Goal: Task Accomplishment & Management: Complete application form

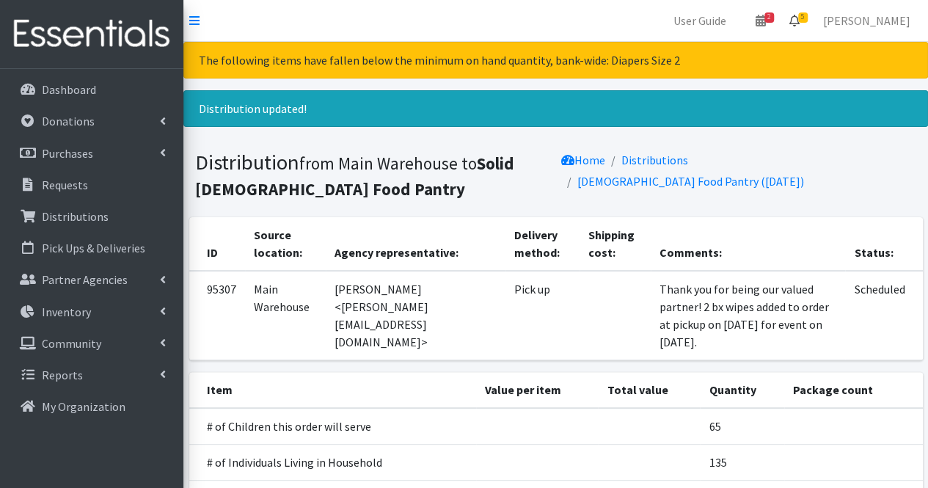
click at [800, 19] on icon at bounding box center [795, 21] width 10 height 12
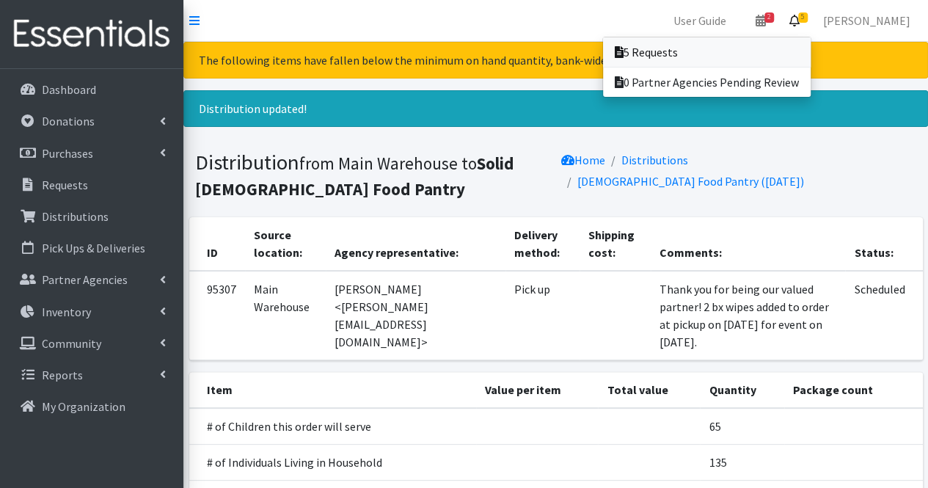
click at [762, 59] on link "5 Requests" at bounding box center [707, 51] width 208 height 29
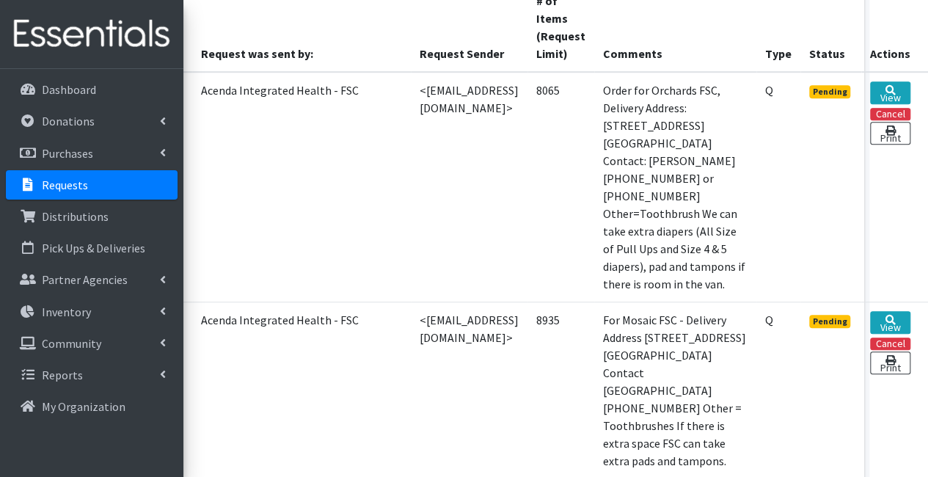
scroll to position [393, 105]
click at [883, 311] on link "View" at bounding box center [890, 322] width 40 height 23
click at [894, 98] on link "View" at bounding box center [890, 92] width 40 height 23
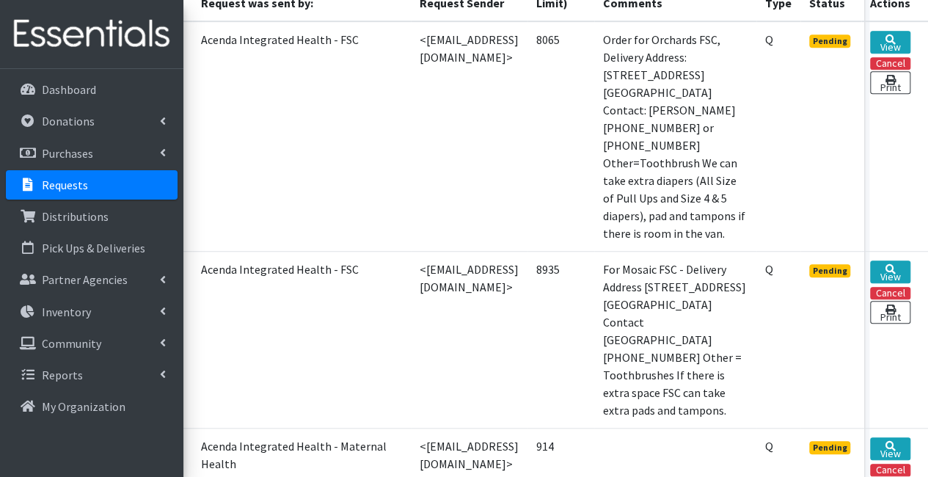
scroll to position [443, 94]
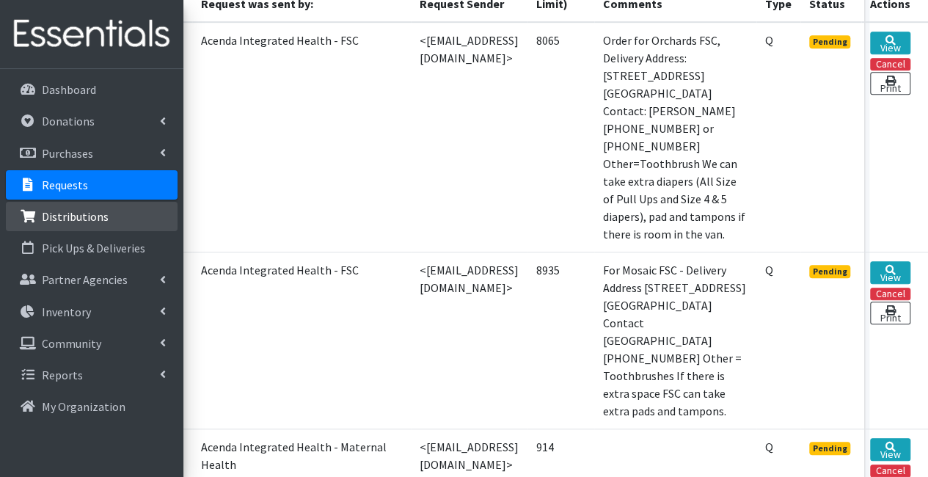
click at [102, 218] on p "Distributions" at bounding box center [75, 216] width 67 height 15
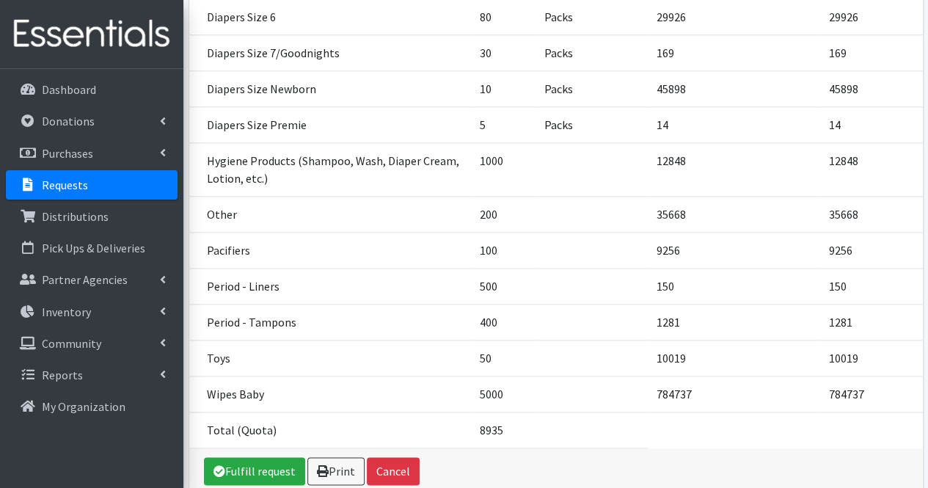
scroll to position [795, 0]
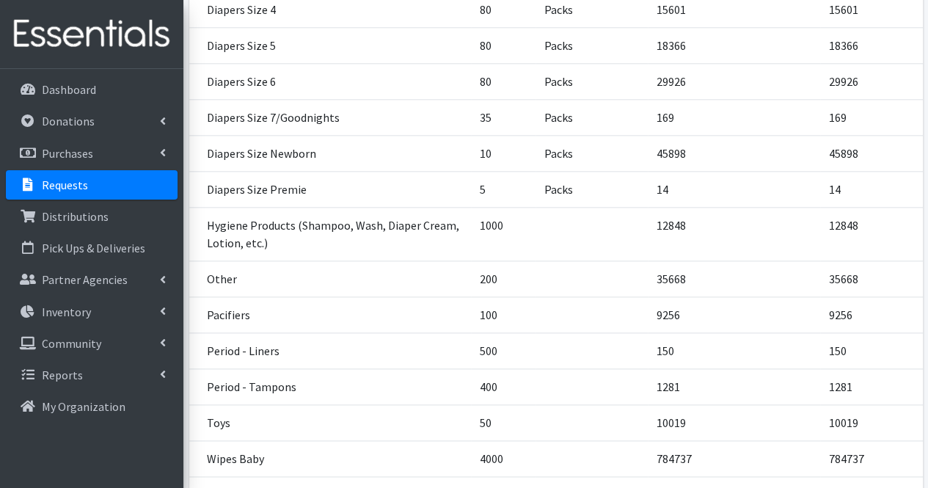
scroll to position [906, 0]
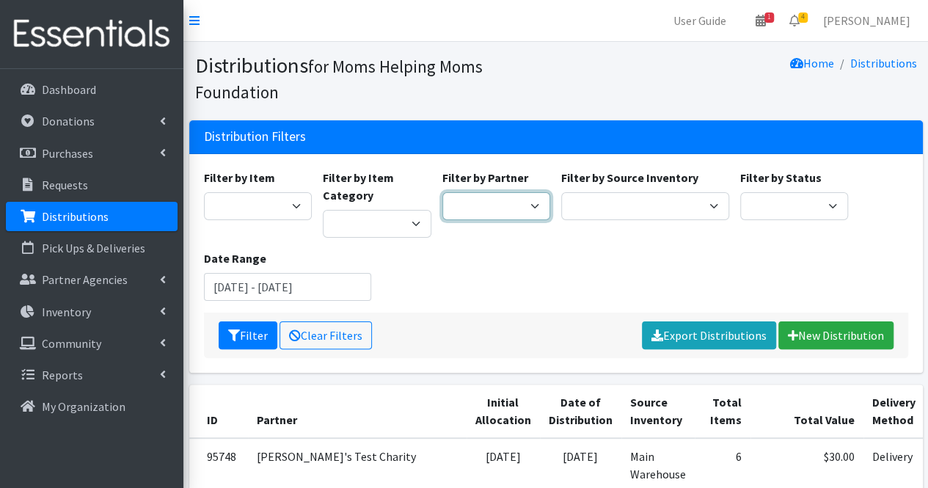
click at [488, 205] on select "Acenda Integrated Health - FSC Acenda Integrated Health - Maternal Health Alter…" at bounding box center [497, 206] width 109 height 28
select select "615"
click at [443, 192] on select "Acenda Integrated Health - FSC Acenda Integrated Health - Maternal Health Alter…" at bounding box center [497, 206] width 109 height 28
click at [270, 335] on button "Filter" at bounding box center [248, 335] width 59 height 28
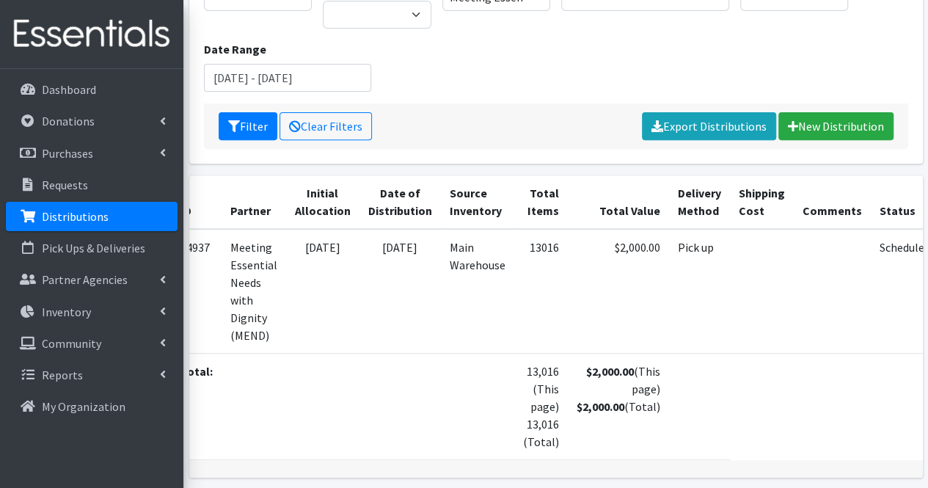
scroll to position [0, 65]
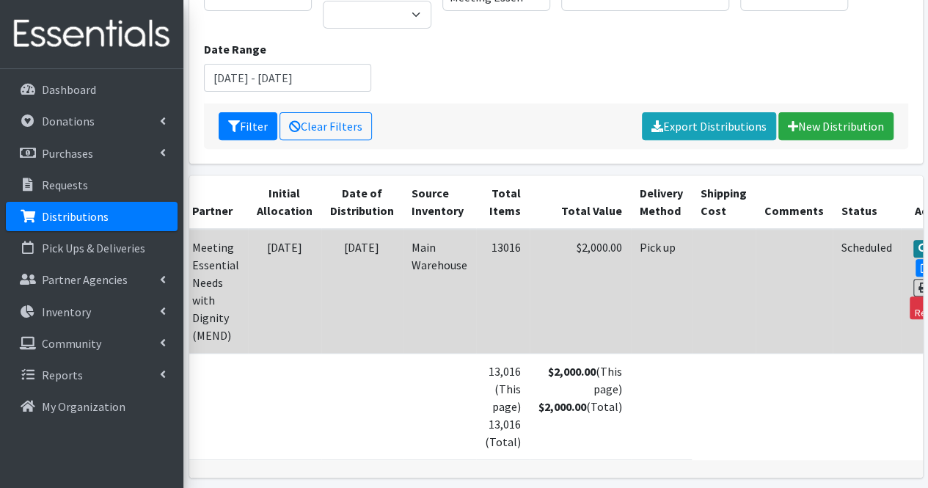
click at [914, 252] on link "View" at bounding box center [935, 249] width 42 height 18
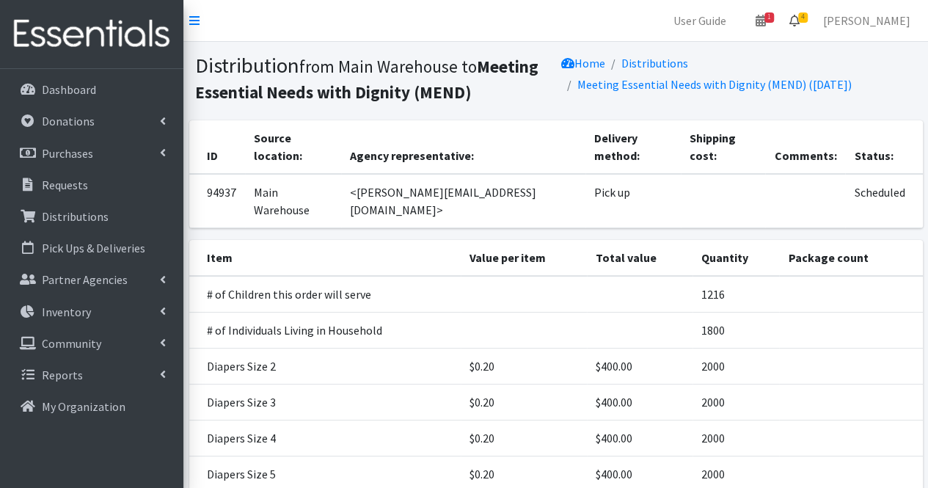
click at [812, 27] on link "4" at bounding box center [795, 20] width 34 height 29
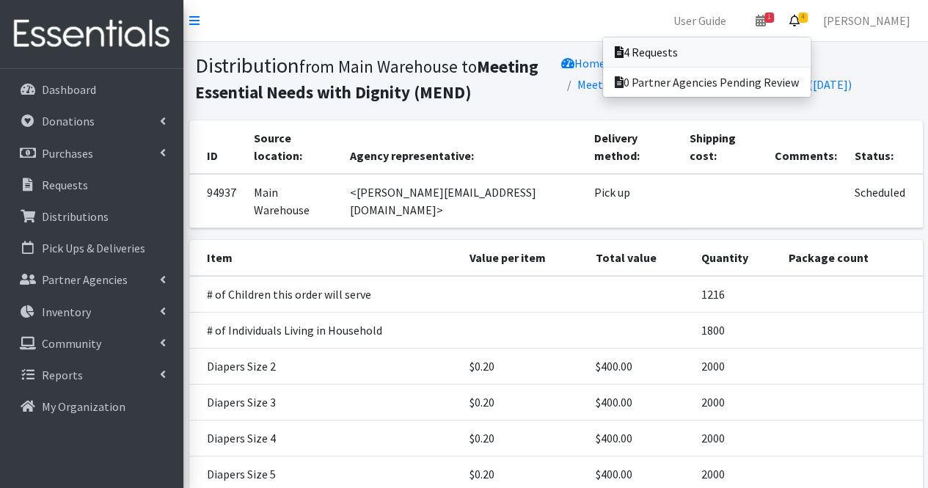
click at [765, 64] on link "4 Requests" at bounding box center [707, 51] width 208 height 29
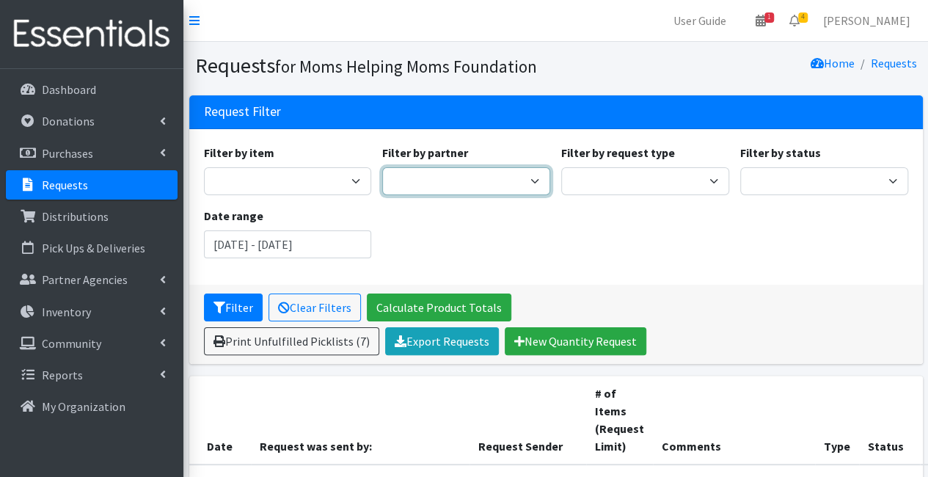
click at [462, 172] on select "A Better Choice Empowerment Center Acenda Integrated Health - FSC Acenda Integr…" at bounding box center [466, 181] width 168 height 28
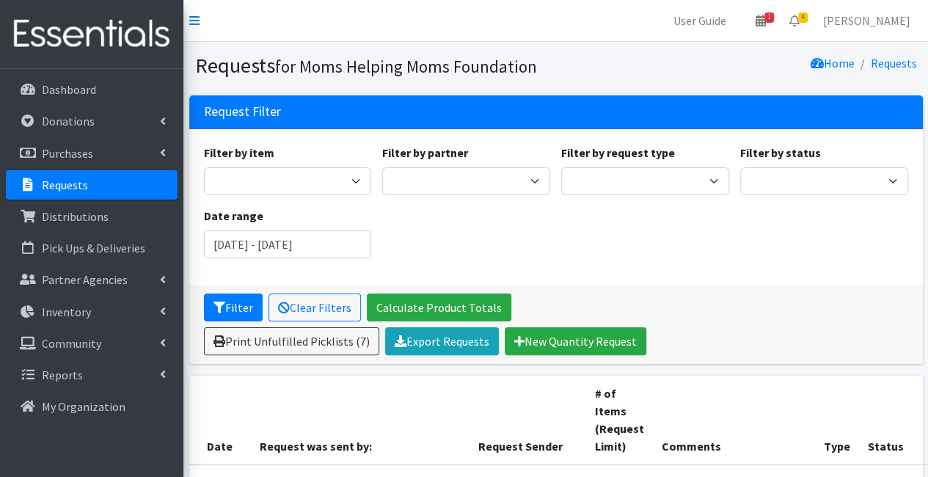
click at [248, 384] on th "Date" at bounding box center [220, 420] width 62 height 89
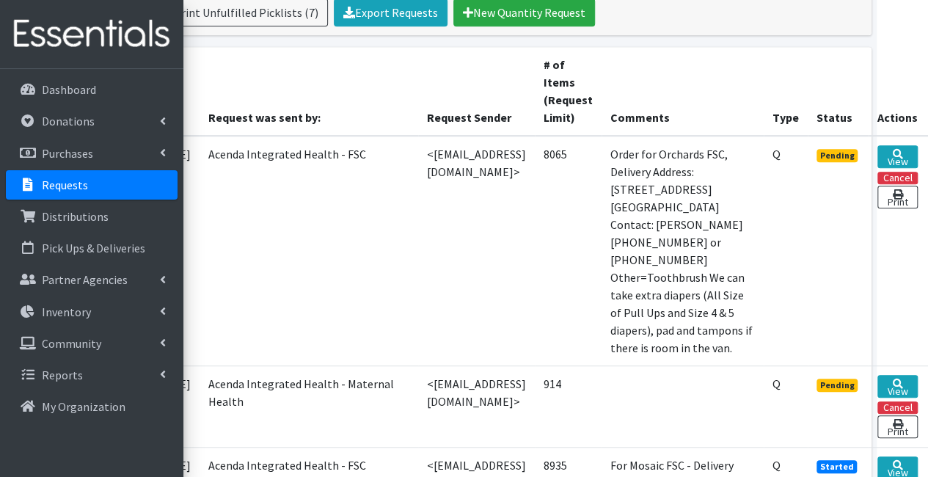
scroll to position [329, 105]
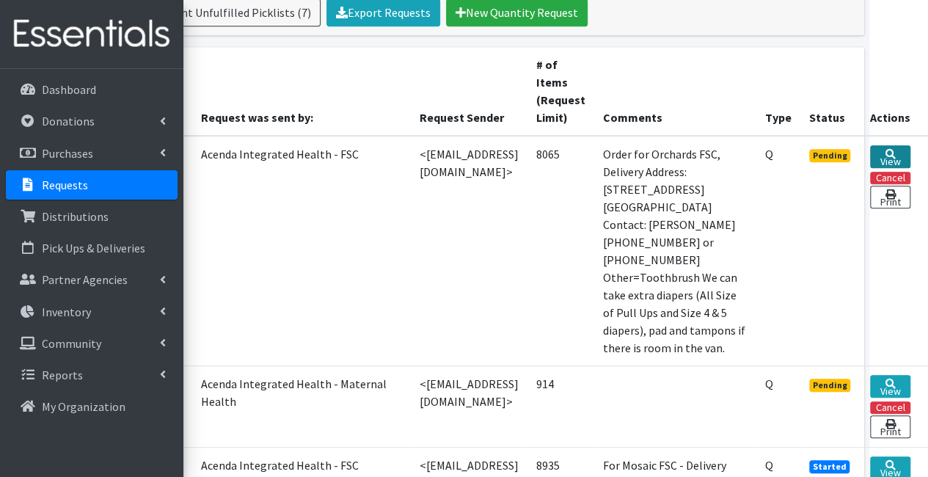
click at [889, 159] on link "View" at bounding box center [890, 156] width 40 height 23
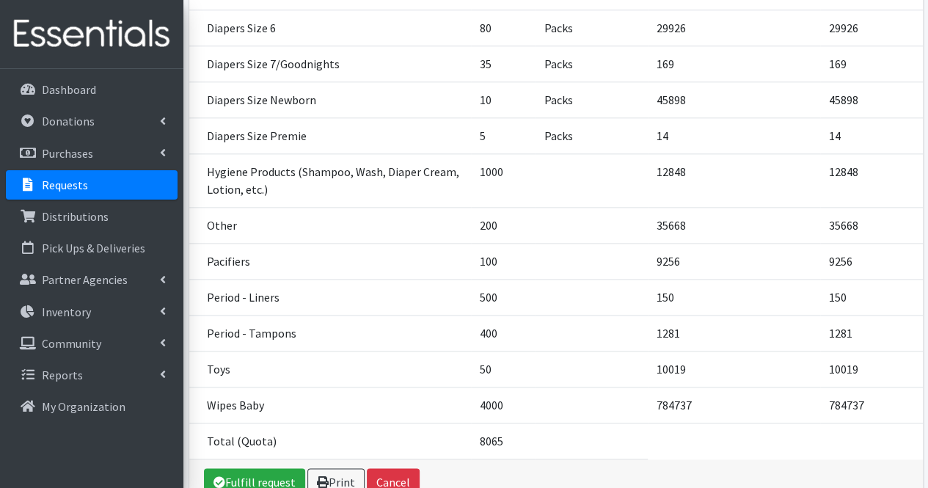
scroll to position [906, 0]
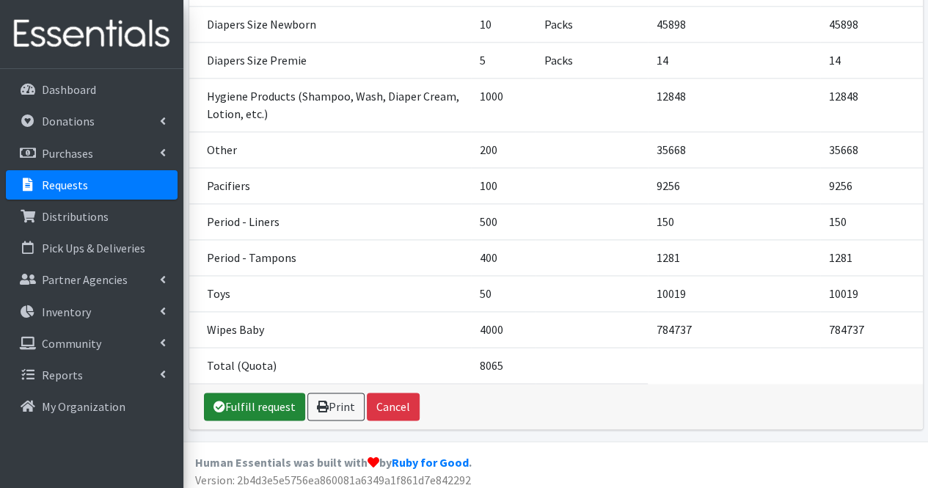
click at [252, 404] on link "Fulfill request" at bounding box center [254, 407] width 101 height 28
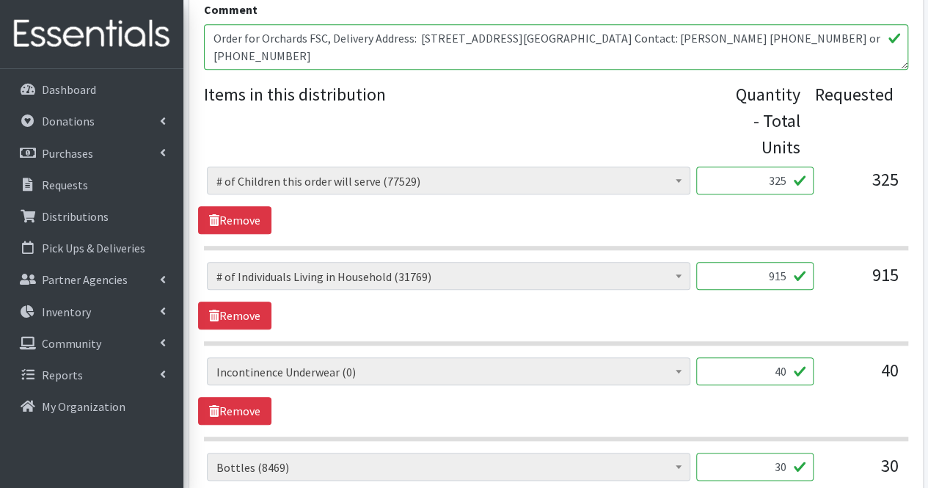
scroll to position [636, 0]
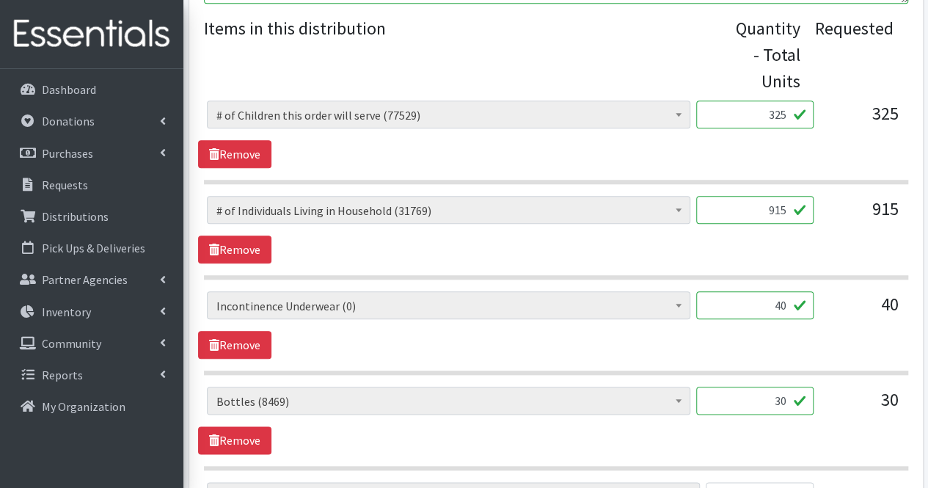
click at [778, 305] on input "40" at bounding box center [754, 305] width 117 height 28
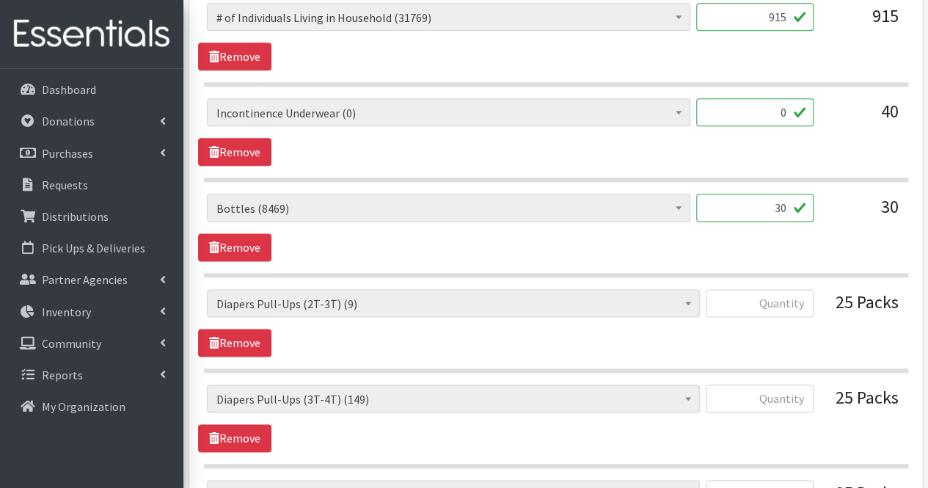
scroll to position [829, 0]
type input "0"
click at [782, 210] on input "30" at bounding box center [754, 207] width 117 height 28
type input "0"
click at [803, 303] on input "text" at bounding box center [760, 302] width 108 height 28
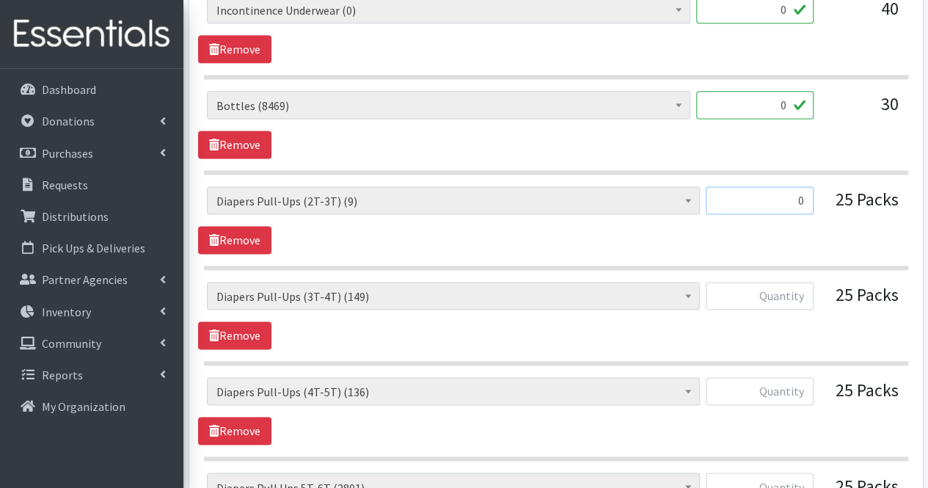
scroll to position [934, 0]
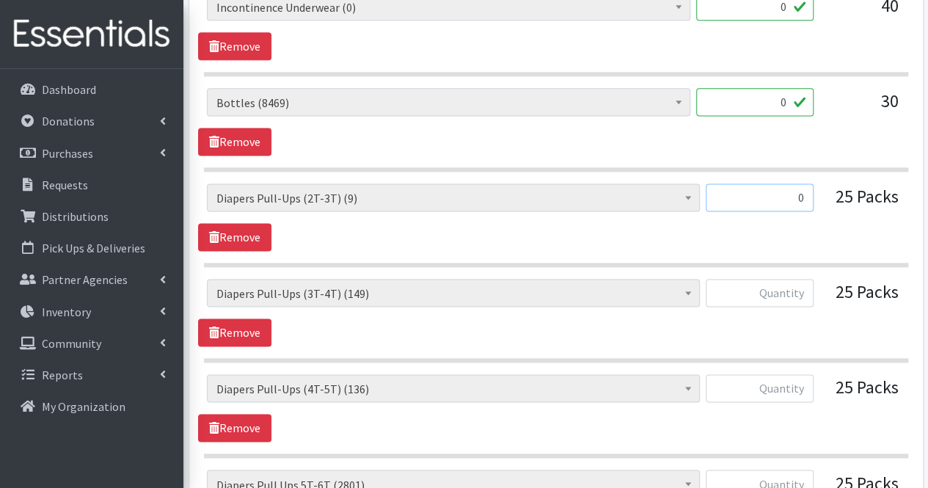
type input "0"
click at [797, 283] on input "text" at bounding box center [760, 293] width 108 height 28
type input "0"
click at [795, 379] on input "text" at bounding box center [760, 388] width 108 height 28
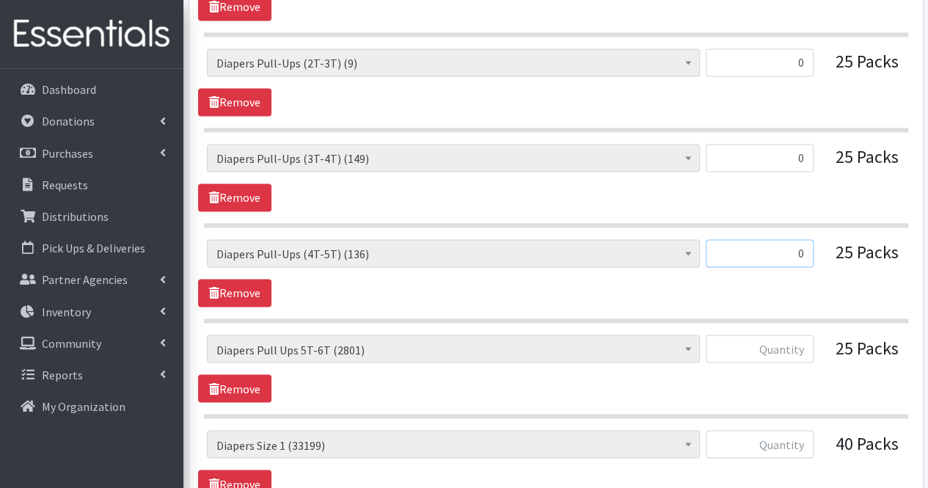
scroll to position [1070, 0]
type input "0"
click at [791, 349] on input "text" at bounding box center [760, 348] width 108 height 28
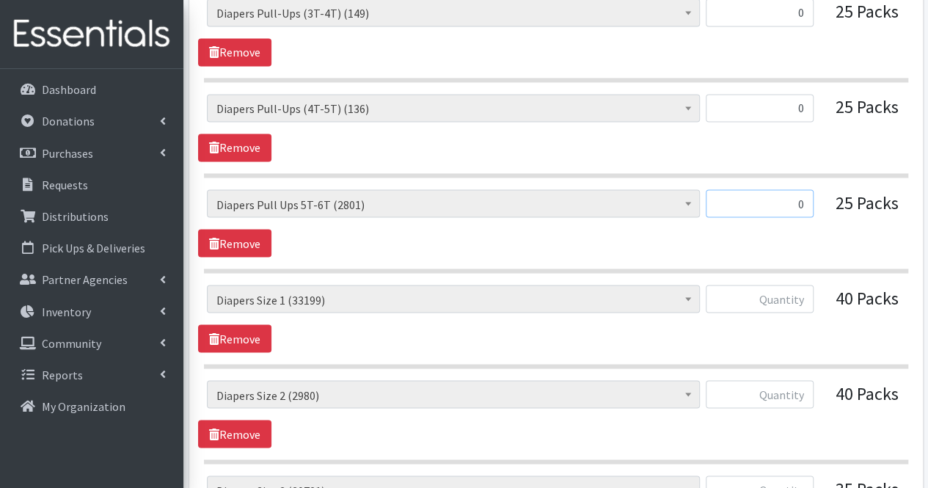
scroll to position [1225, 0]
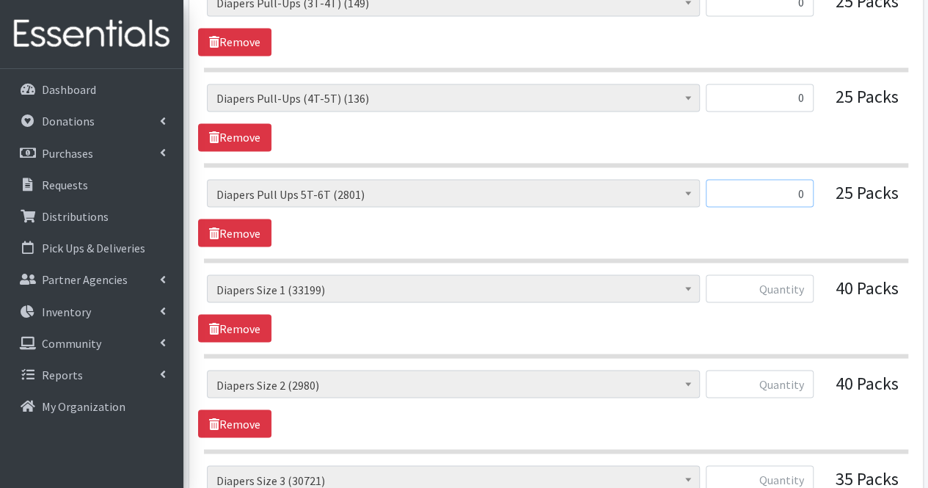
type input "0"
click at [795, 287] on input "text" at bounding box center [760, 288] width 108 height 28
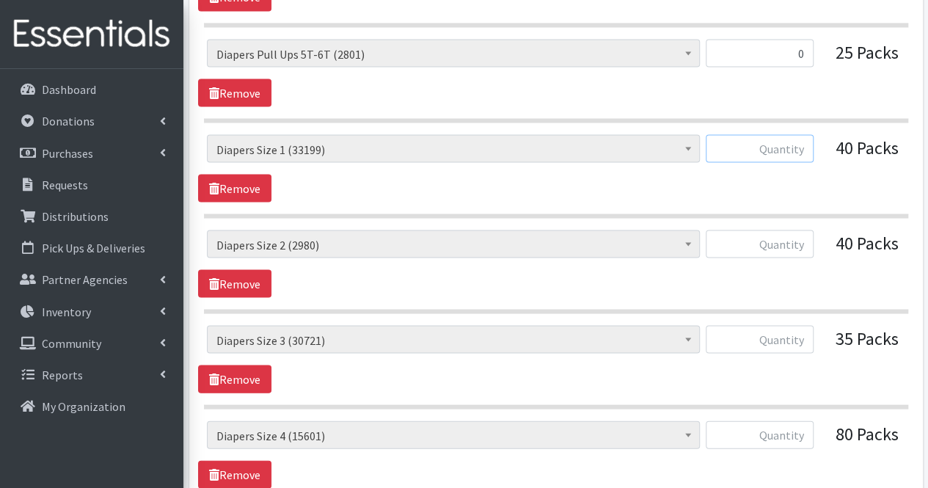
scroll to position [1359, 0]
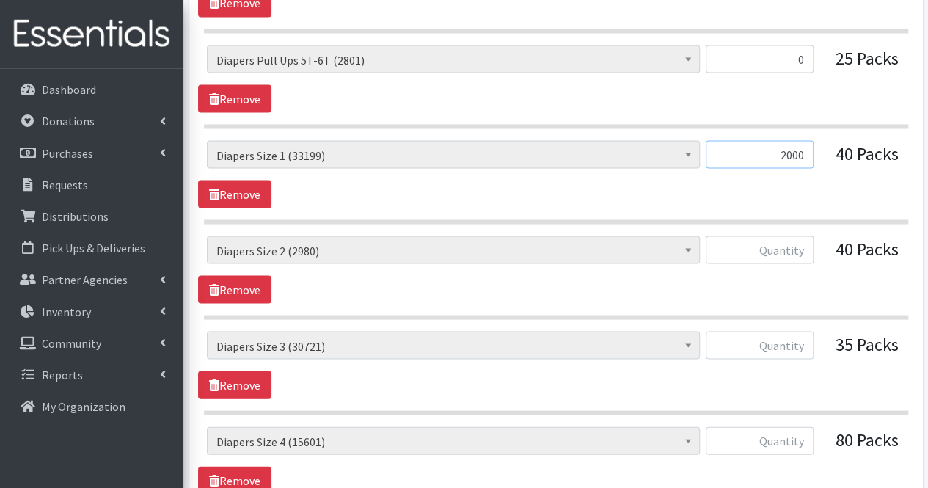
type input "2000"
click at [802, 255] on input "text" at bounding box center [760, 250] width 108 height 28
type input "1308"
click at [782, 345] on input "text" at bounding box center [760, 345] width 108 height 28
type input "875"
